Goal: Information Seeking & Learning: Learn about a topic

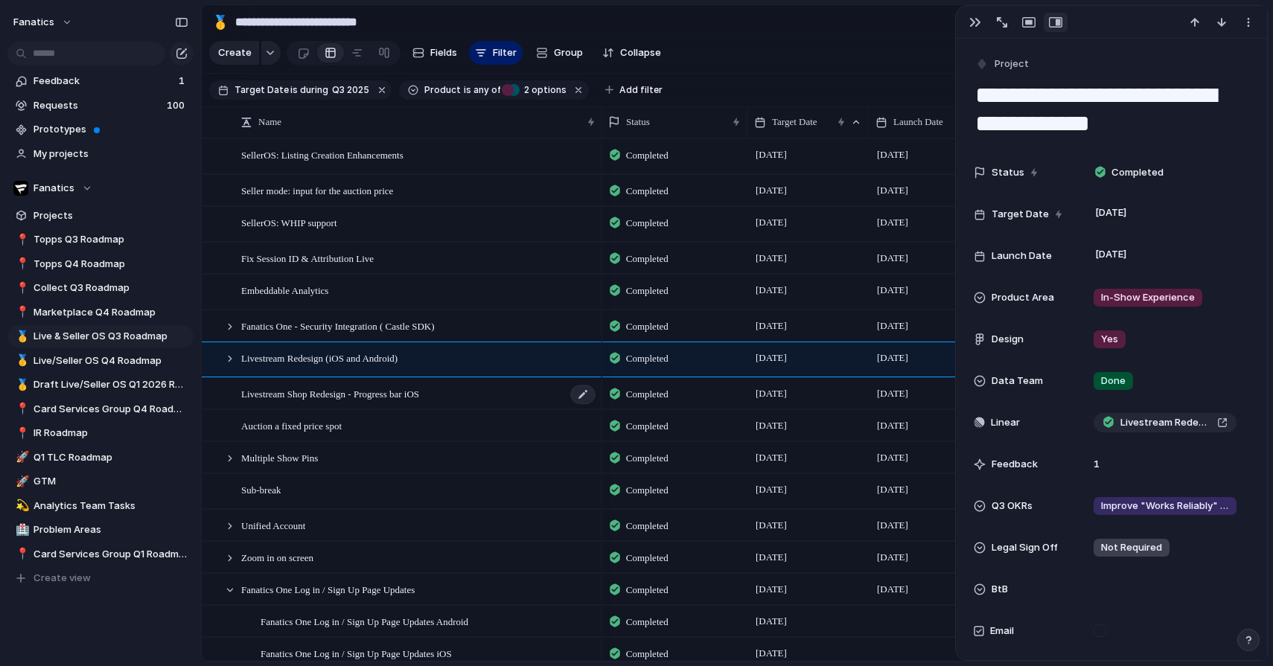
scroll to position [857, 0]
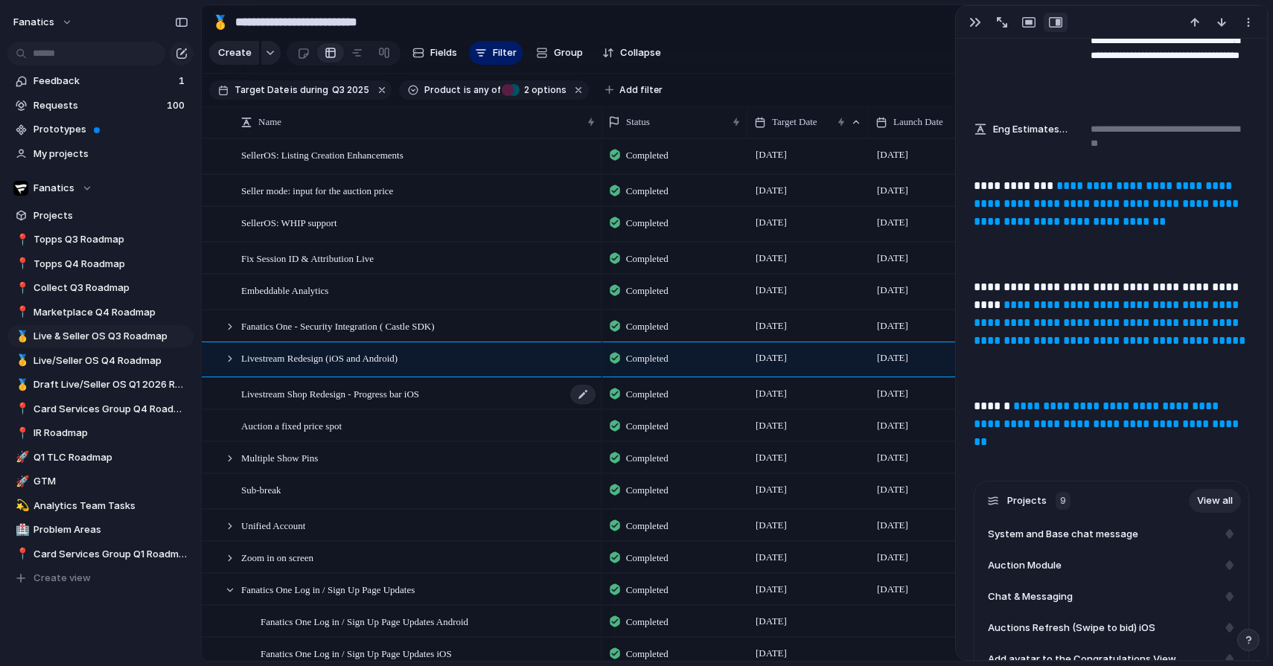
click at [369, 392] on span "Livestream Shop Redesign - Progress bar iOS" at bounding box center [330, 393] width 178 height 17
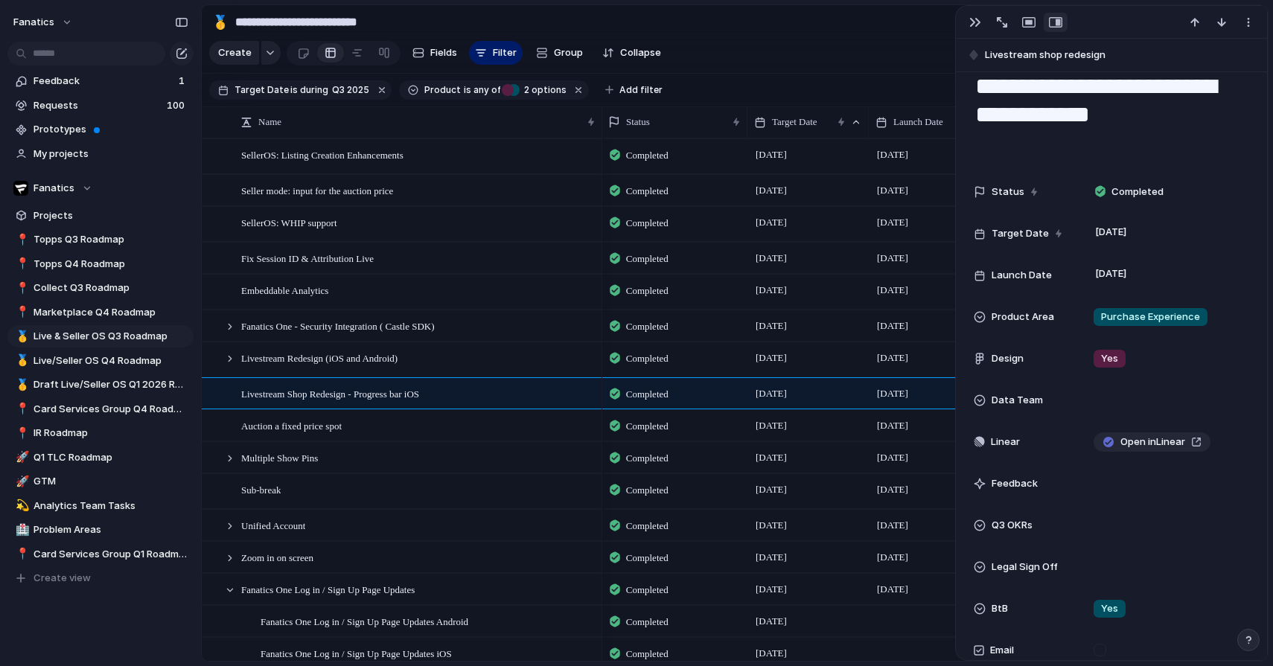
scroll to position [73, 0]
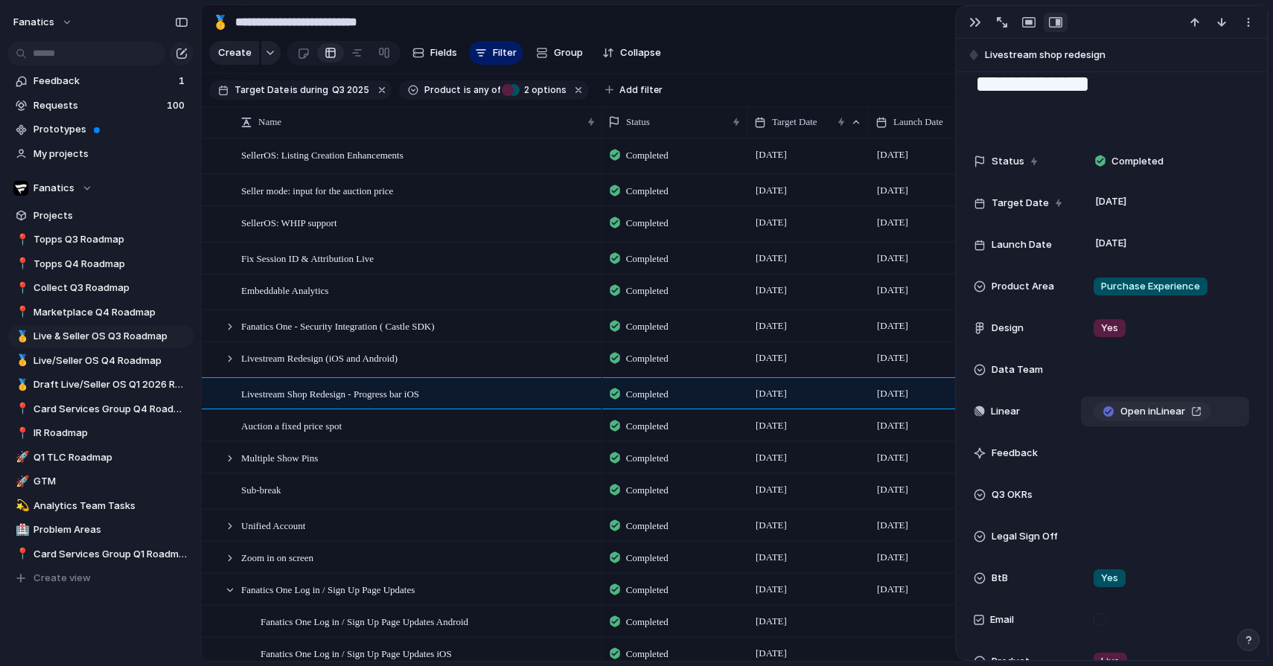
click at [1190, 418] on link "Open in Linear" at bounding box center [1151, 411] width 117 height 19
click at [120, 366] on span "Live/Seller OS Q4 Roadmap" at bounding box center [110, 361] width 155 height 15
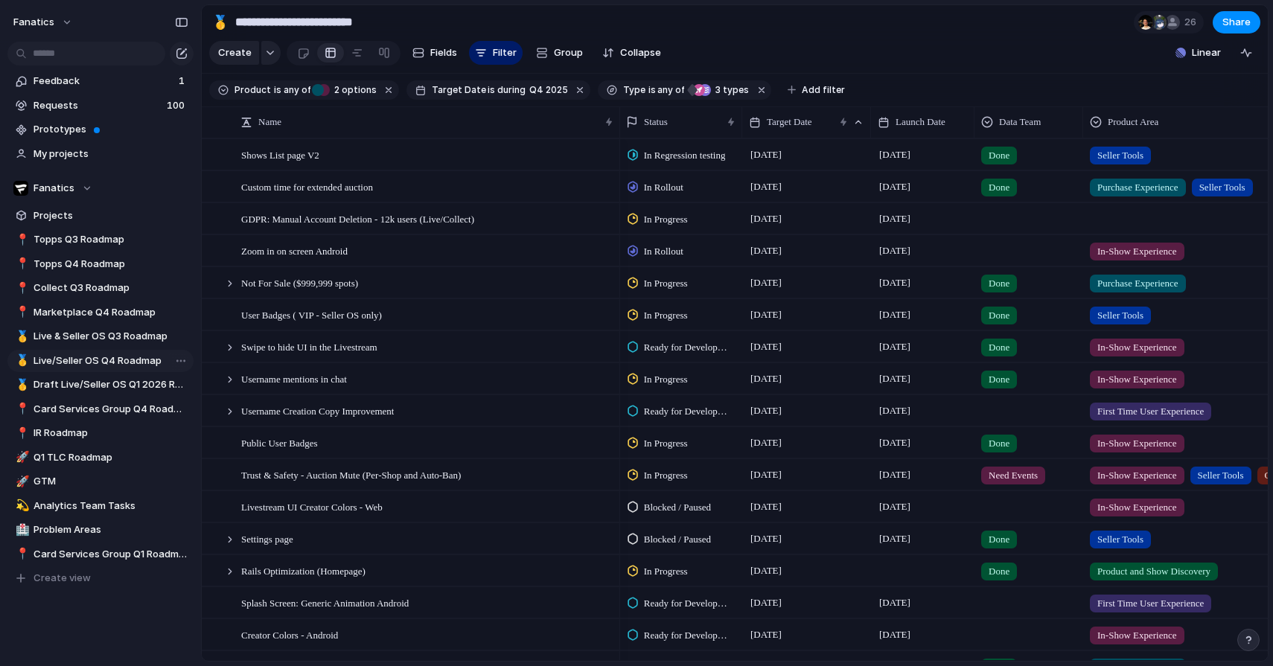
type input "**********"
click at [110, 57] on input "text" at bounding box center [86, 54] width 158 height 24
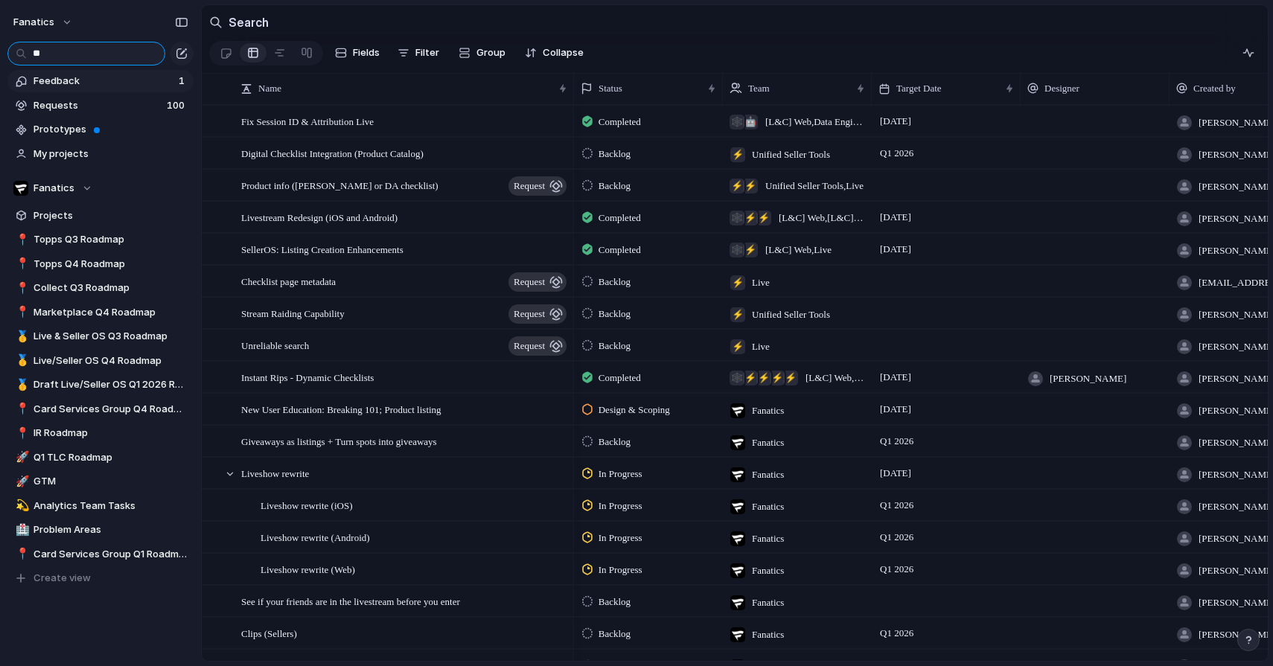
type input "*"
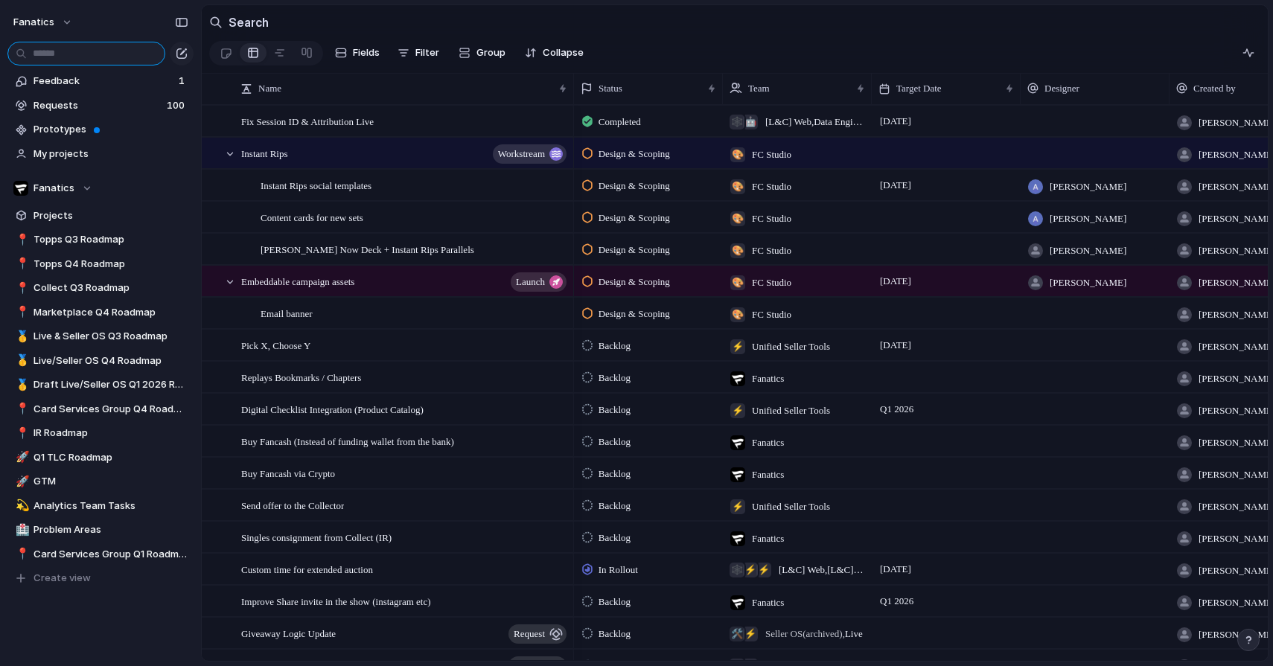
click at [133, 42] on input "text" at bounding box center [86, 54] width 158 height 24
click at [103, 354] on span "Live/Seller OS Q4 Roadmap" at bounding box center [110, 361] width 155 height 15
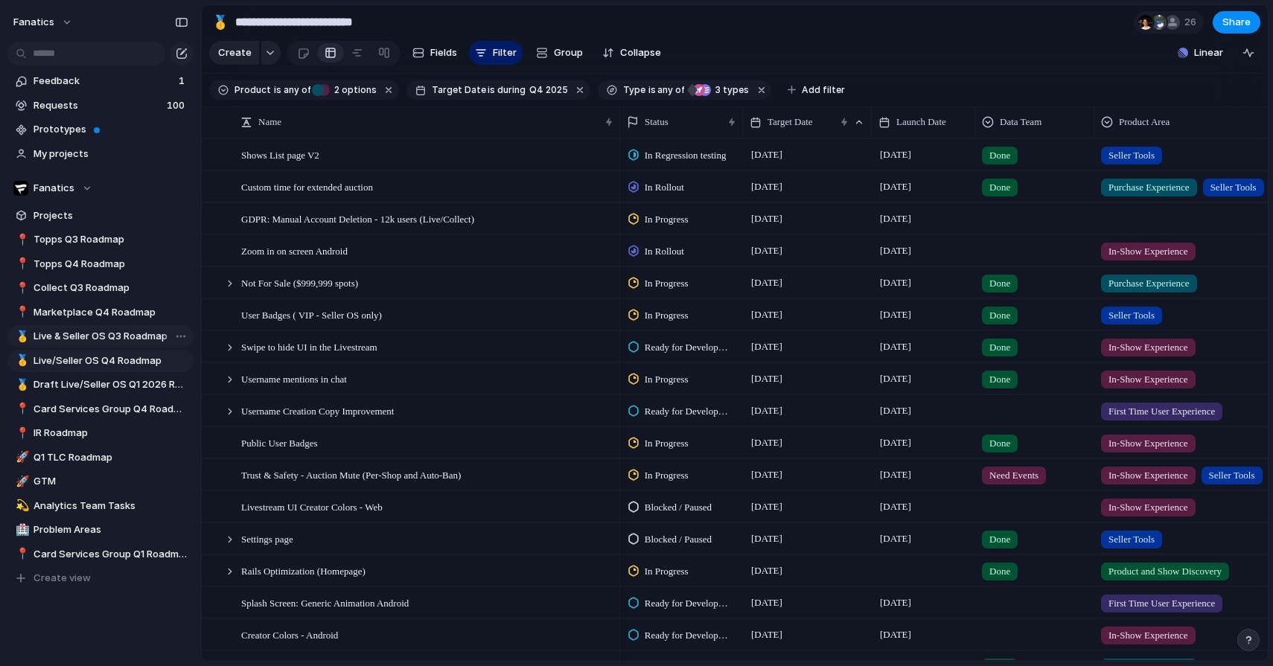
click at [132, 346] on link "🥇 Live & Seller OS Q3 Roadmap" at bounding box center [100, 336] width 186 height 22
type input "**********"
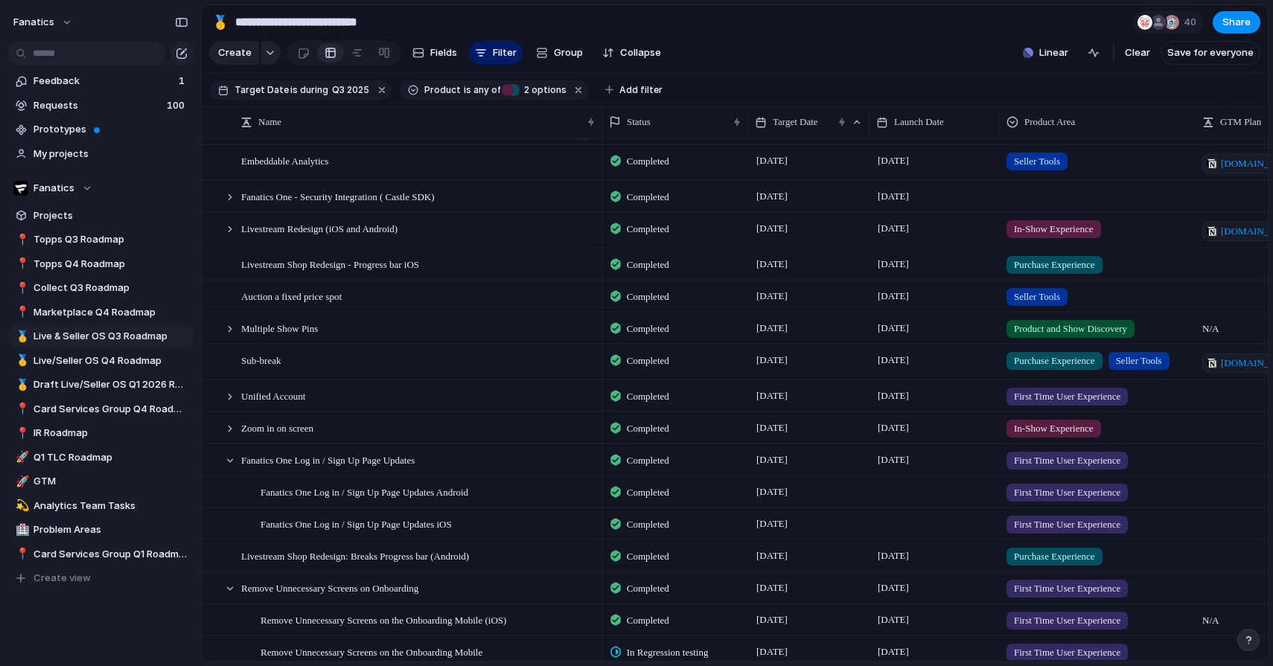
scroll to position [134, 0]
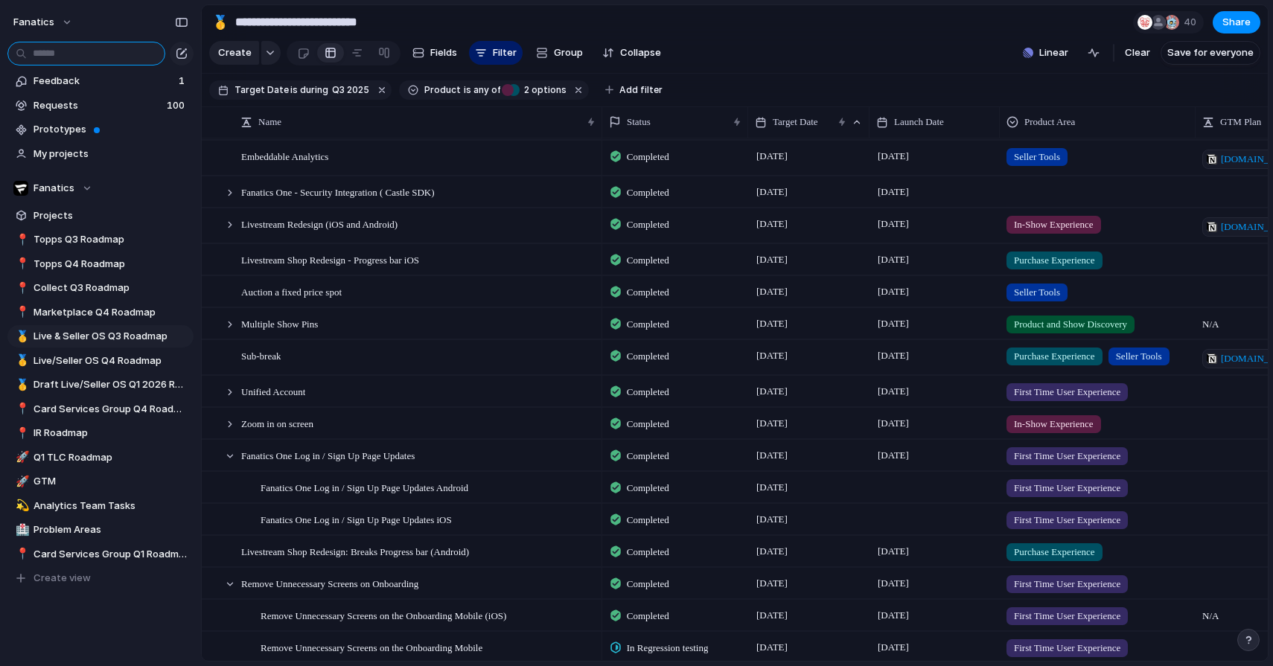
click at [127, 57] on input "text" at bounding box center [86, 54] width 158 height 24
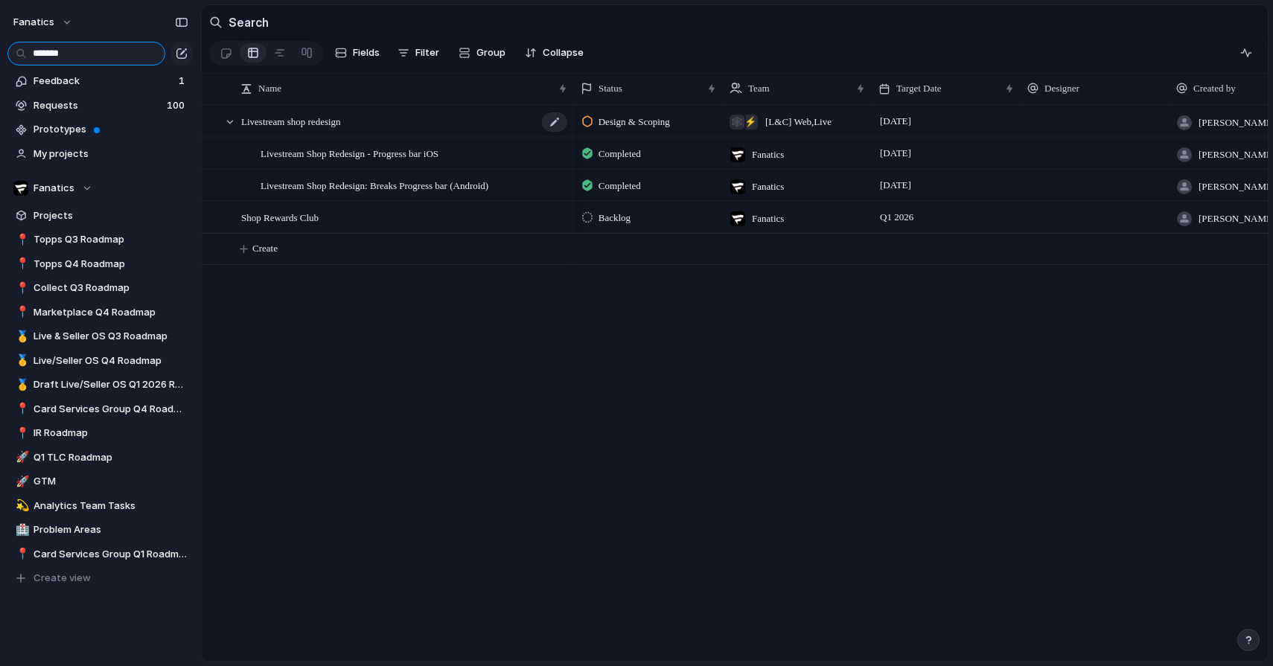
type input "*******"
click at [365, 126] on div "Livestream shop redesign" at bounding box center [405, 121] width 328 height 31
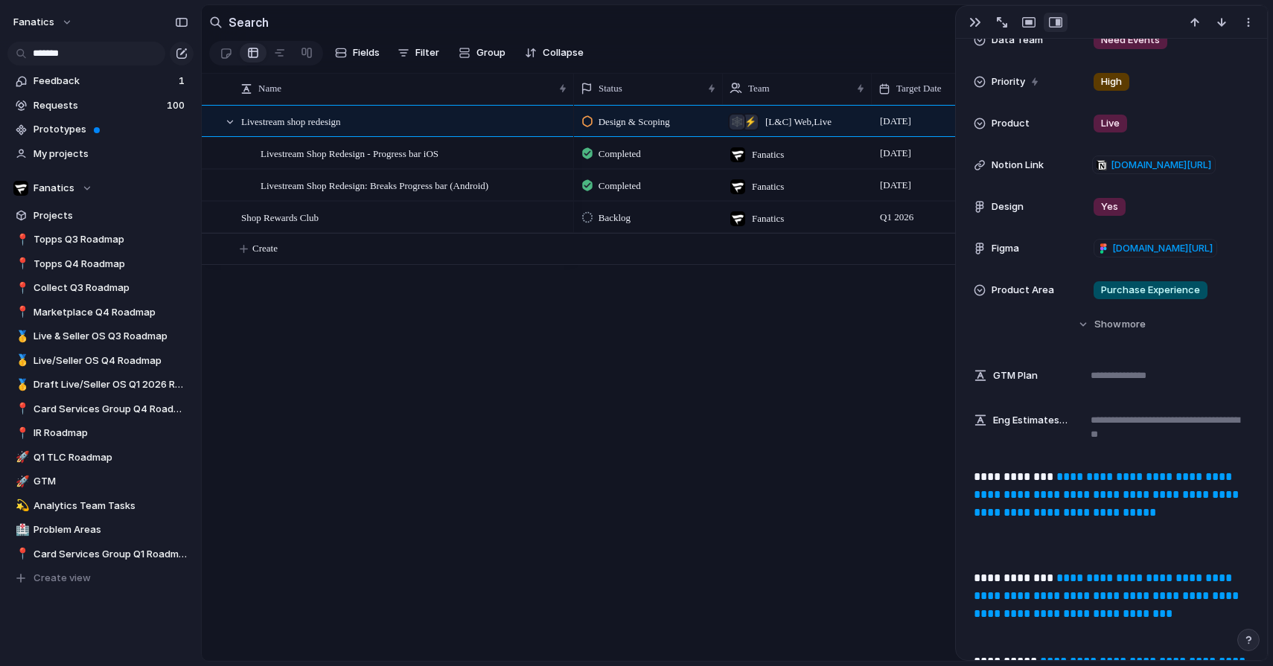
scroll to position [662, 0]
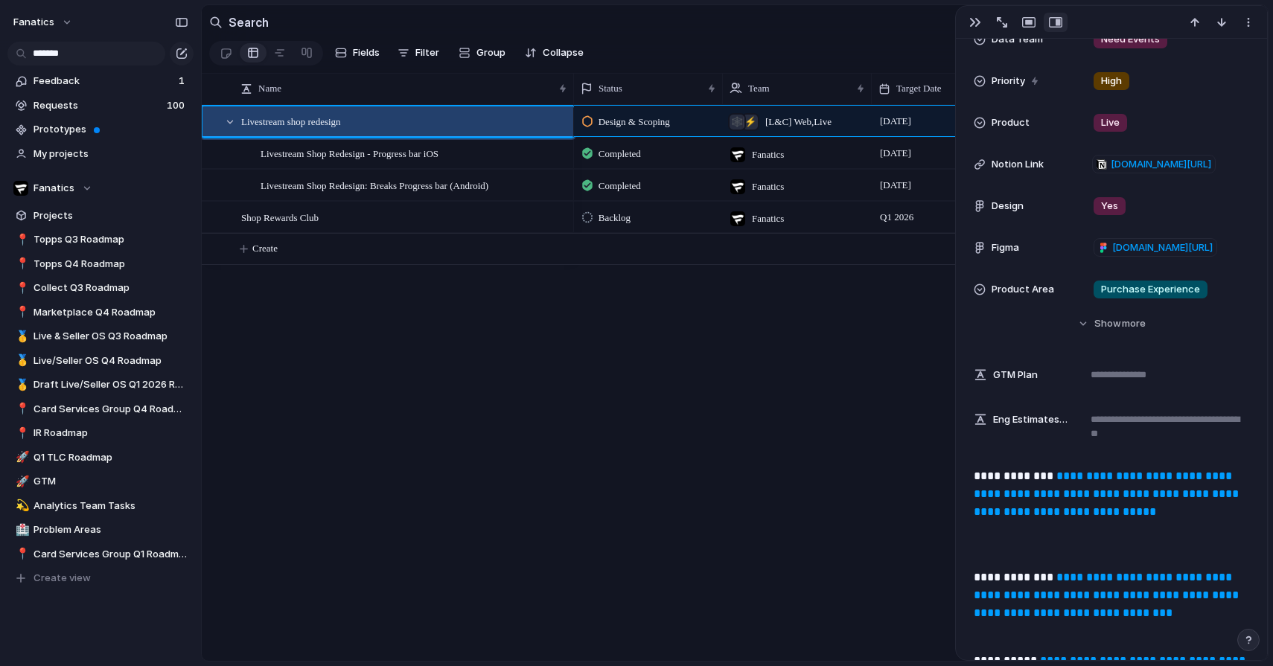
click at [1021, 494] on link "**********" at bounding box center [1108, 493] width 268 height 47
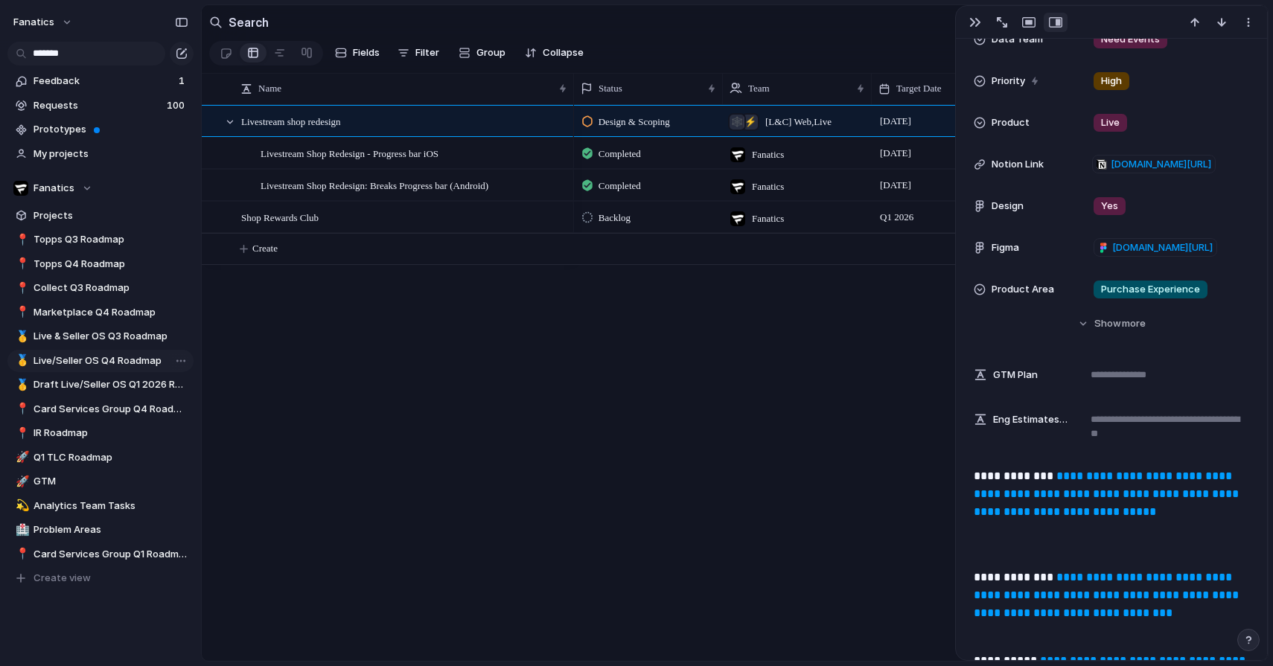
click at [124, 360] on span "Live/Seller OS Q4 Roadmap" at bounding box center [110, 361] width 155 height 15
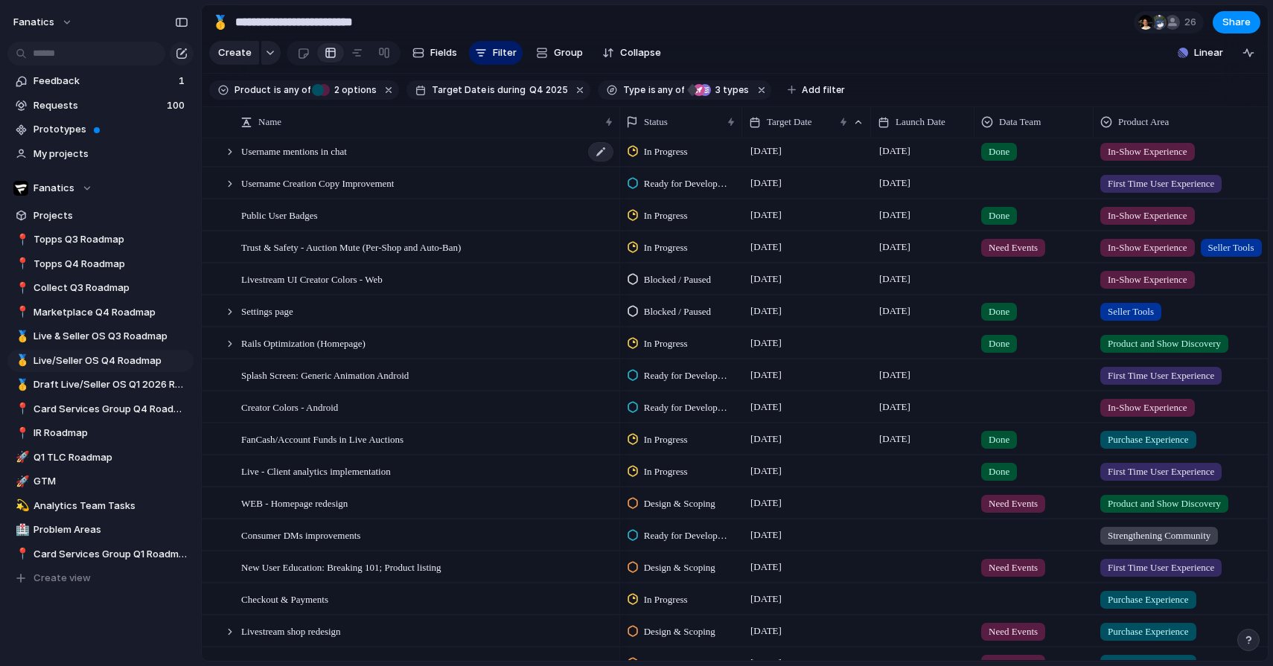
scroll to position [246, 0]
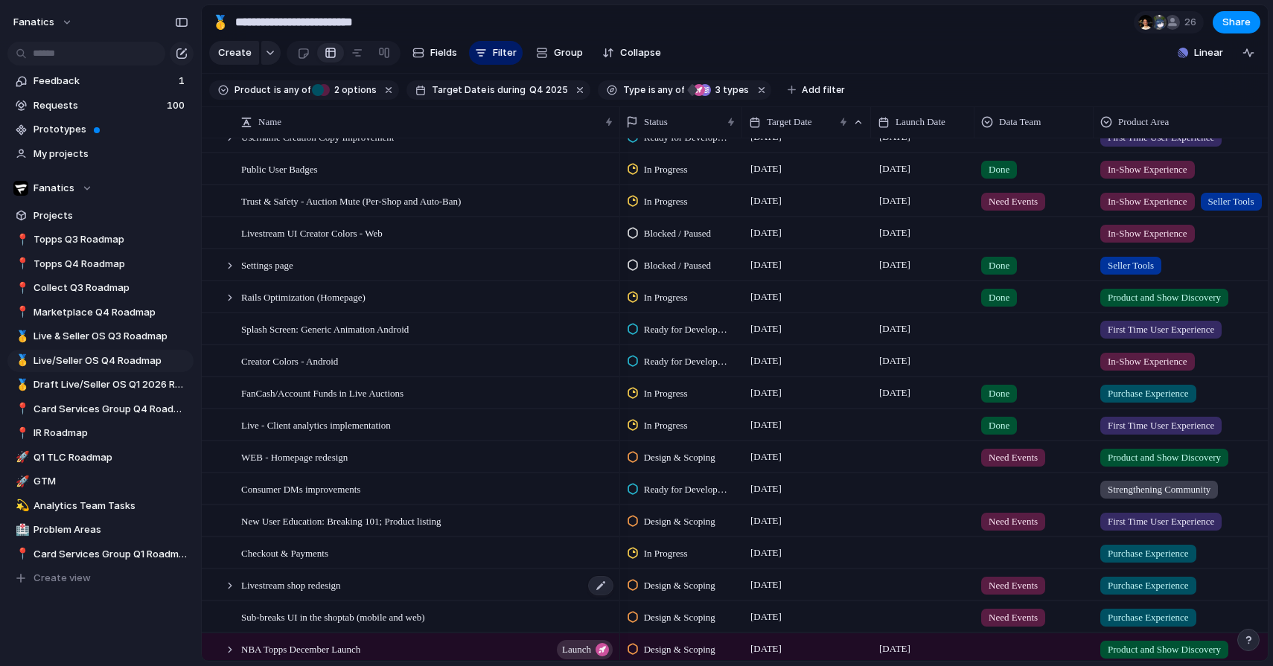
click at [334, 576] on span "Livestream shop redesign" at bounding box center [291, 584] width 100 height 17
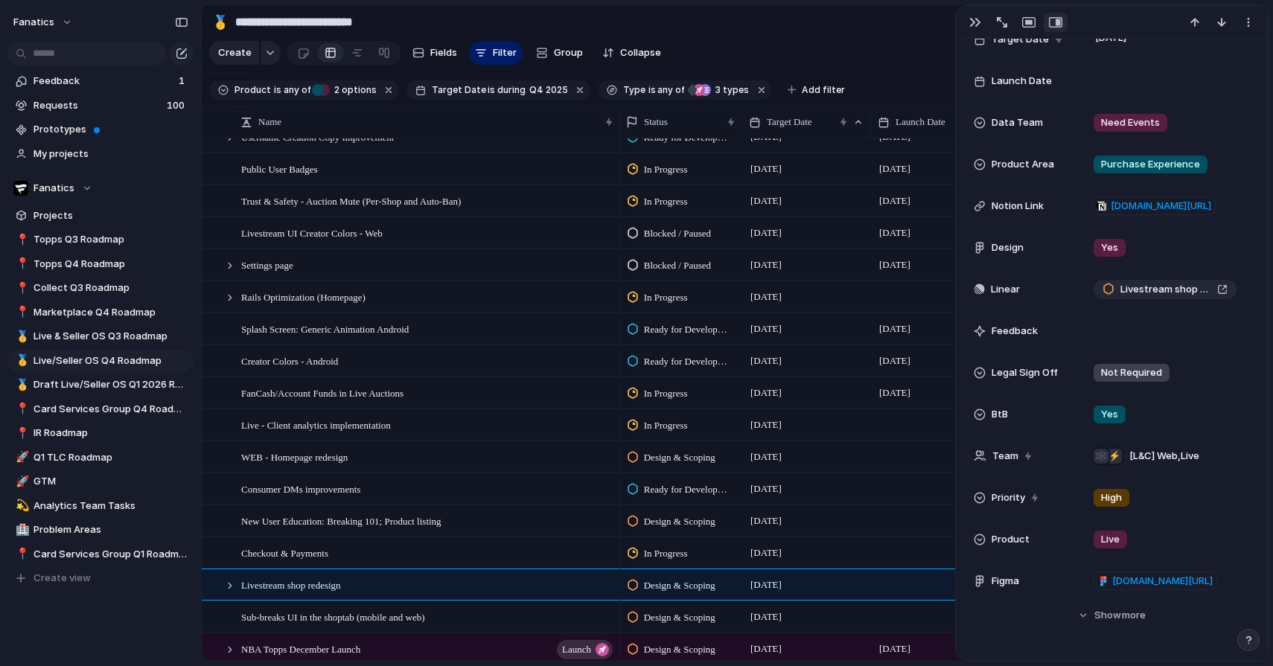
scroll to position [372, 0]
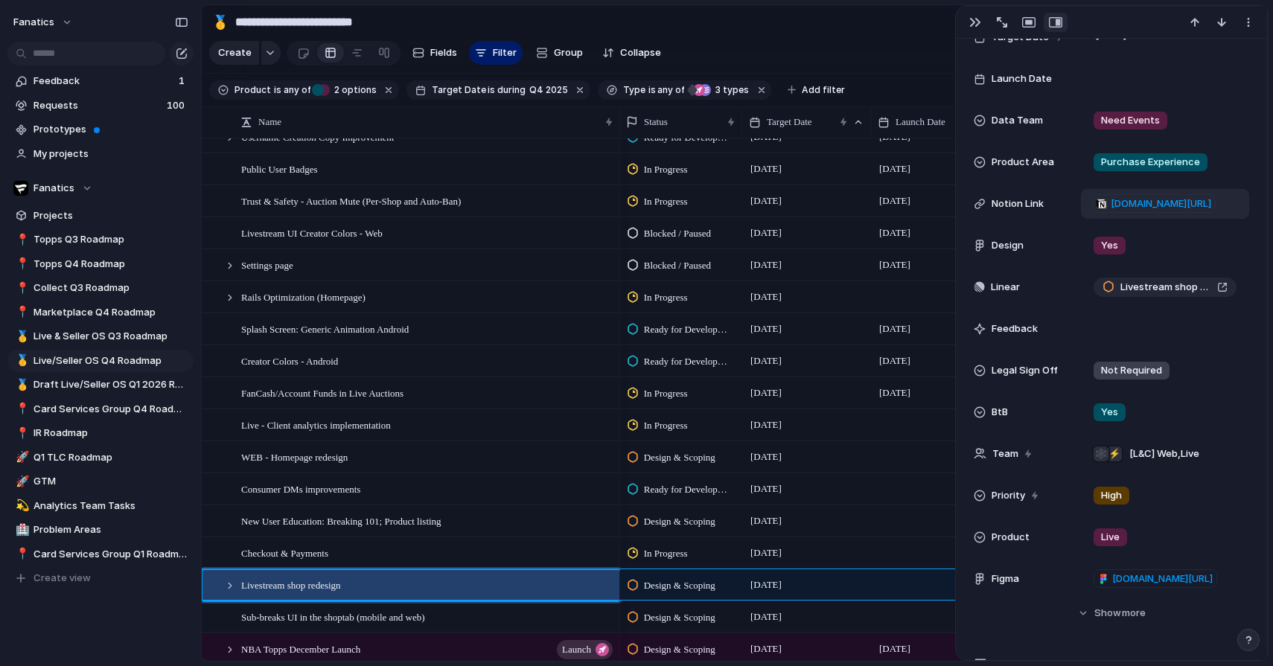
click at [1163, 206] on span "[DOMAIN_NAME][URL]" at bounding box center [1161, 204] width 100 height 15
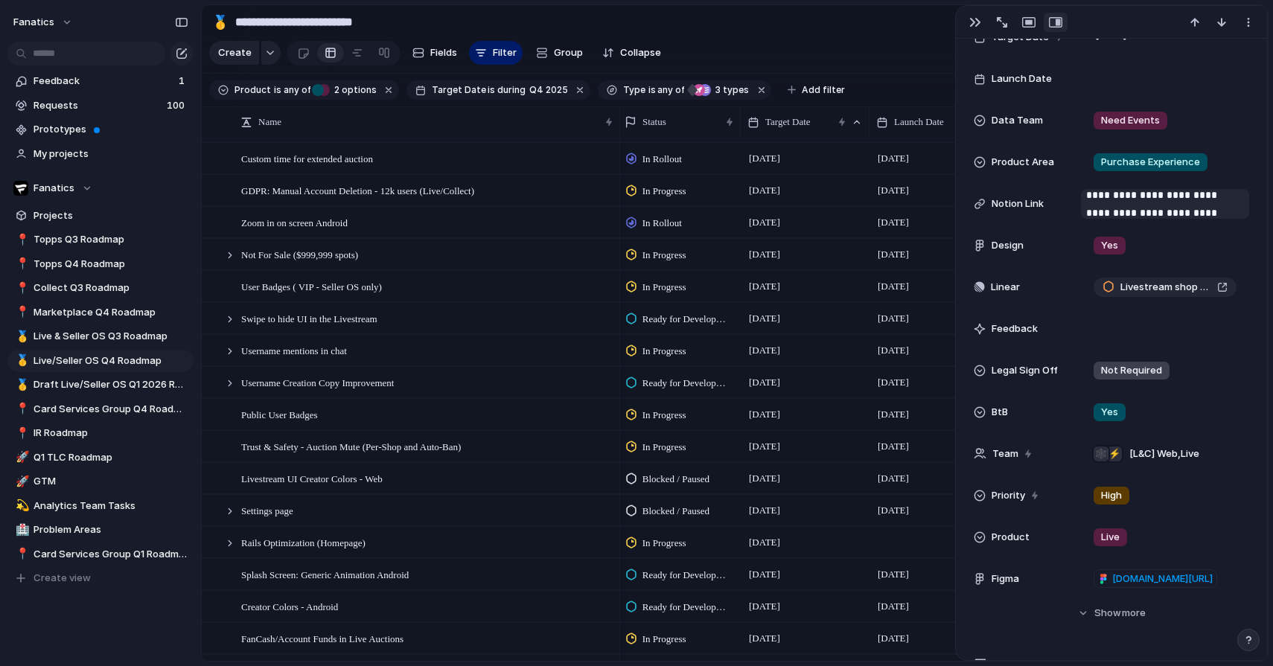
scroll to position [27, 0]
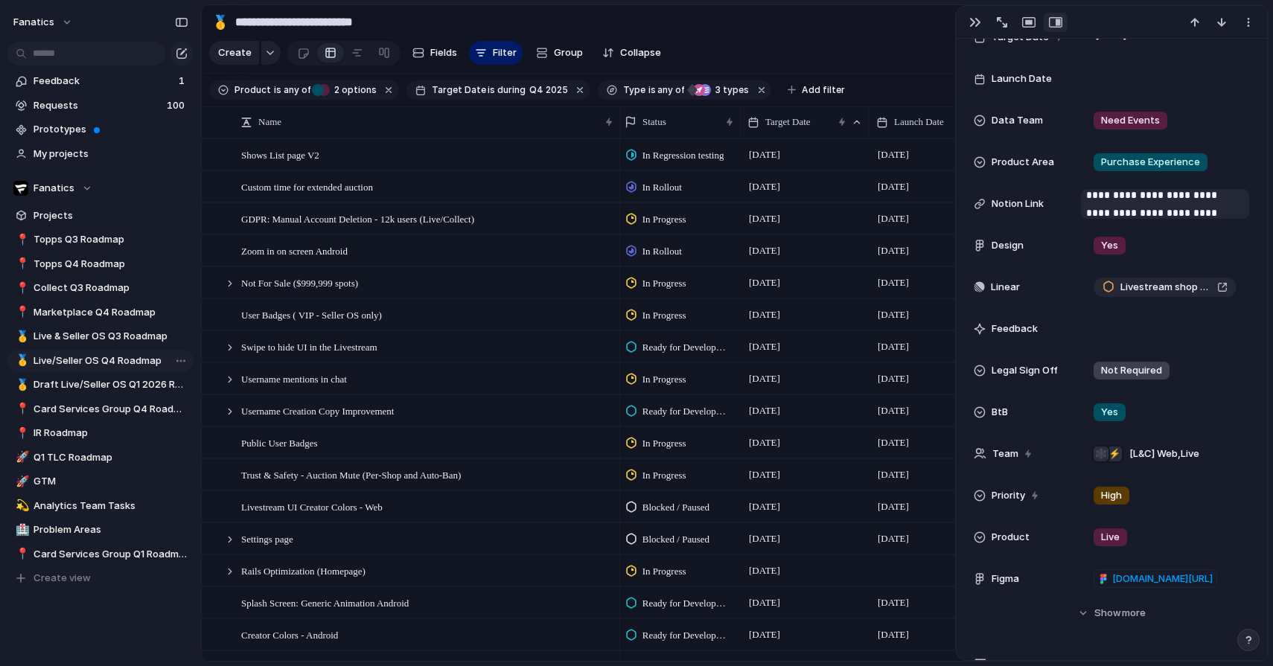
click at [107, 363] on span "Live/Seller OS Q4 Roadmap" at bounding box center [110, 361] width 155 height 15
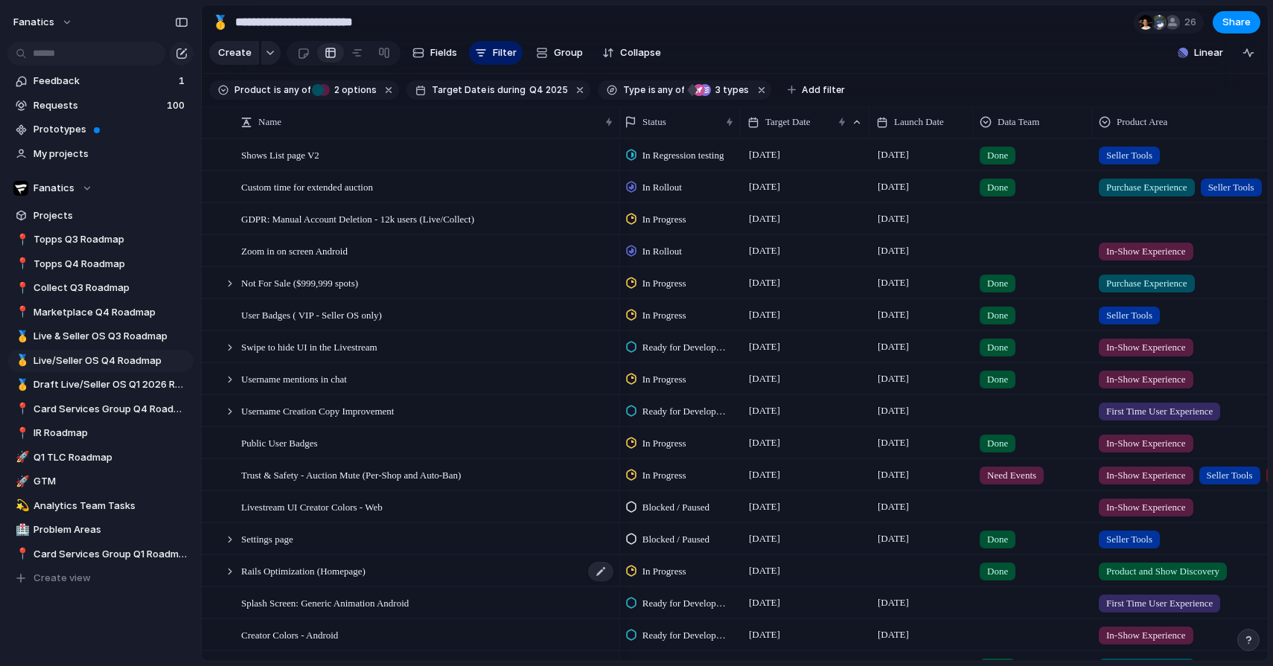
click at [335, 574] on span "Rails Optimization (Homepage)" at bounding box center [303, 570] width 124 height 17
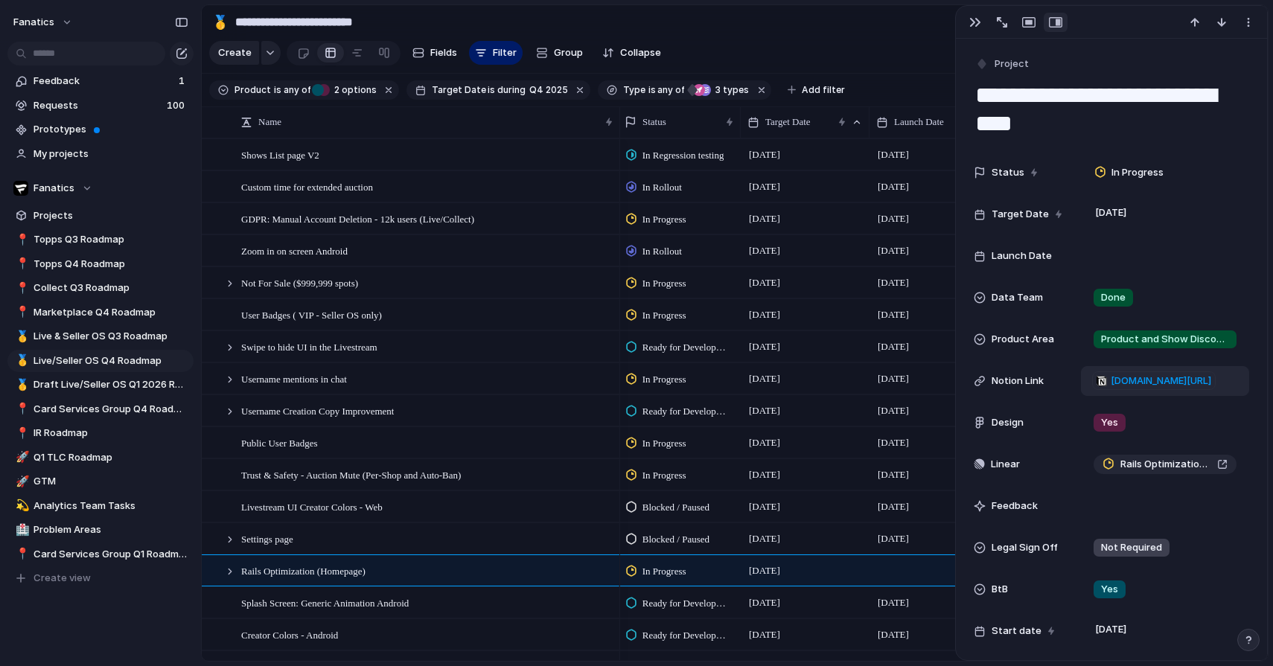
click at [1169, 380] on span "[DOMAIN_NAME][URL]" at bounding box center [1161, 381] width 100 height 15
